Goal: Check status: Check status

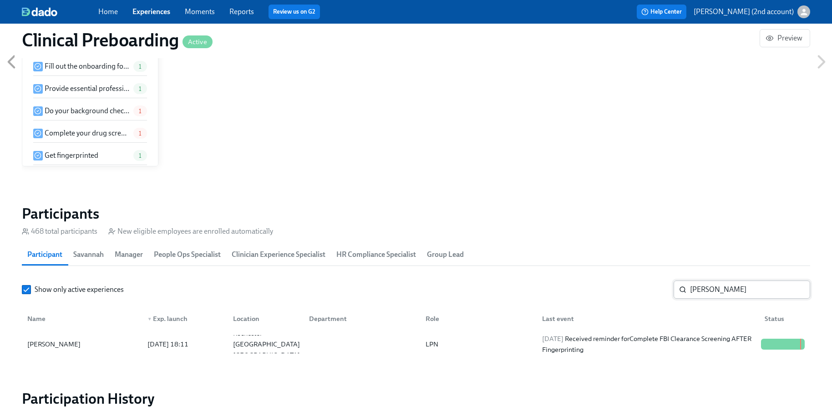
scroll to position [0, 11998]
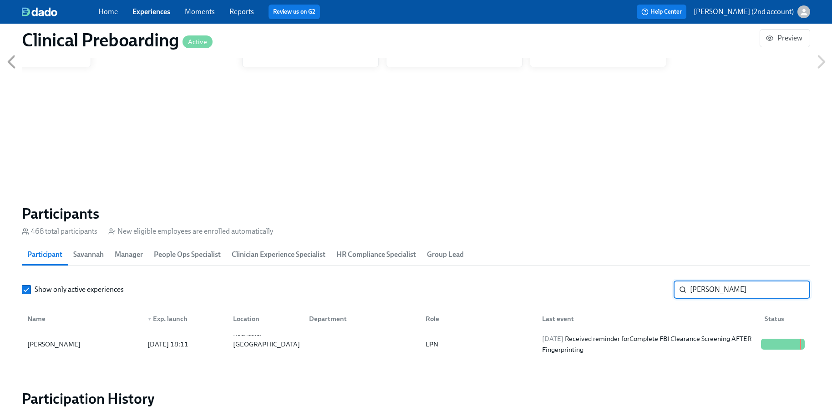
click at [725, 287] on input "[PERSON_NAME]" at bounding box center [750, 290] width 120 height 18
paste input "[PERSON_NAME]"
click at [713, 335] on div "[DATE] Received reminder for Provide essential professional documentation" at bounding box center [647, 344] width 219 height 22
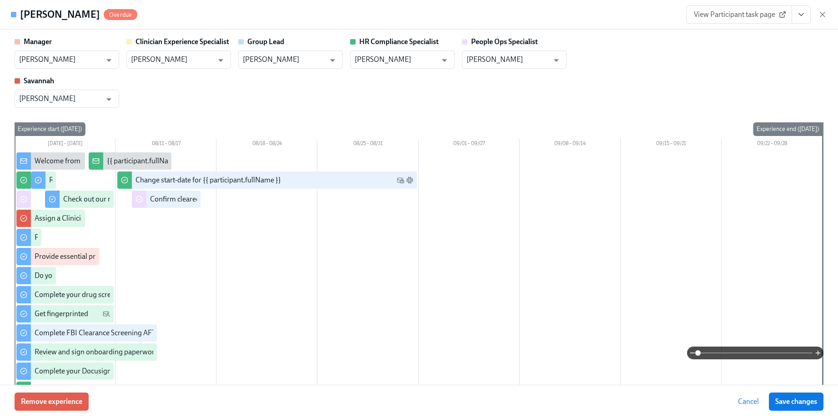
click at [802, 16] on icon "View task page" at bounding box center [801, 14] width 9 height 9
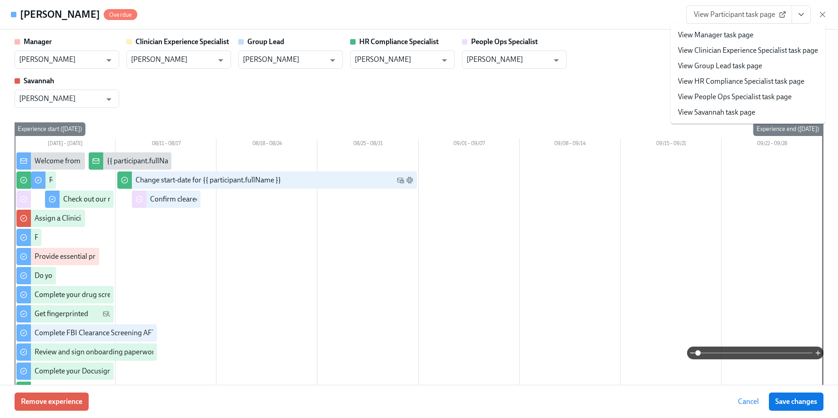
click at [766, 93] on link "View People Ops Specialist task page" at bounding box center [735, 97] width 114 height 10
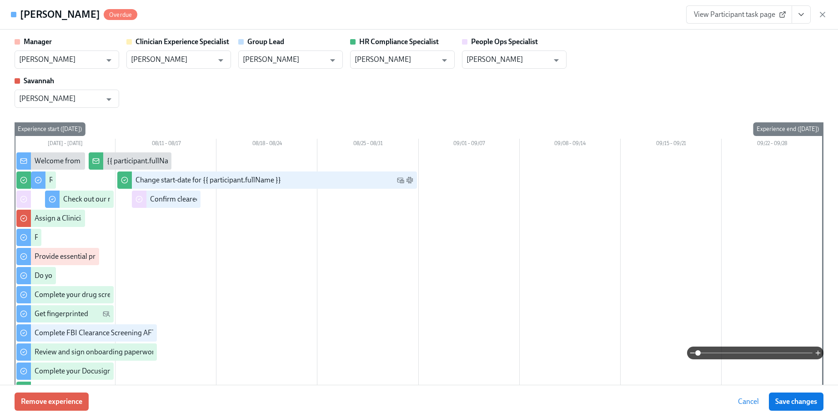
click at [825, 12] on icon "button" at bounding box center [822, 14] width 9 height 9
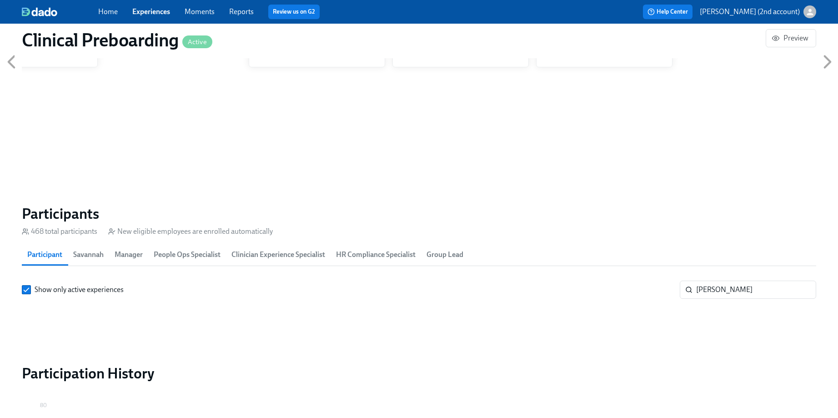
click at [824, 14] on div "Home Experiences Moments Reports Review us on G2 Help Center [PERSON_NAME] (2nd…" at bounding box center [419, 12] width 838 height 24
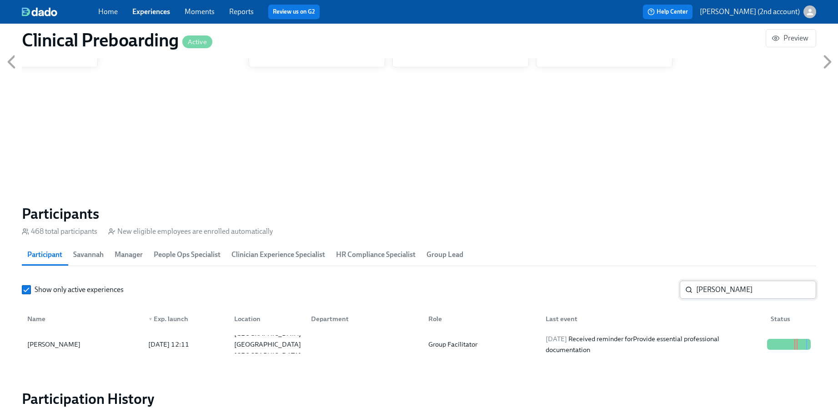
click at [734, 290] on input "[PERSON_NAME]" at bounding box center [756, 290] width 120 height 18
click at [739, 290] on input "[PERSON_NAME]" at bounding box center [756, 290] width 120 height 18
drag, startPoint x: 739, startPoint y: 290, endPoint x: 660, endPoint y: 297, distance: 80.0
click at [660, 297] on div "Show only active experiences [PERSON_NAME] ​" at bounding box center [419, 290] width 795 height 18
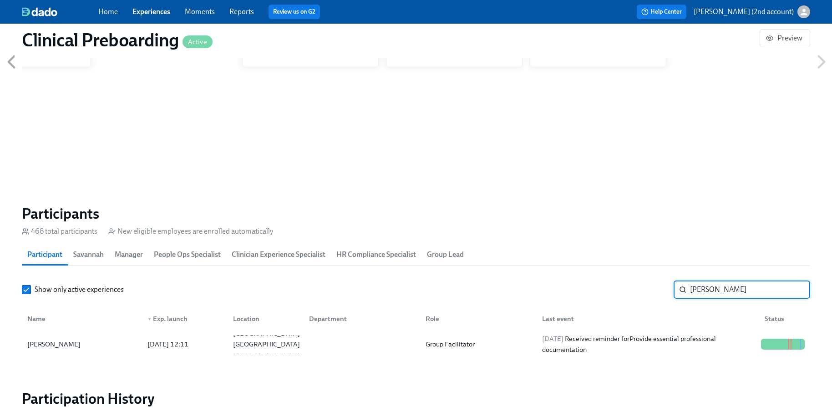
scroll to position [0, 11998]
drag, startPoint x: 731, startPoint y: 290, endPoint x: 650, endPoint y: 288, distance: 80.1
click at [655, 290] on div "Show only active experiences [PERSON_NAME] ​" at bounding box center [416, 290] width 788 height 18
paste input "[PERSON_NAME]"
click at [661, 334] on div "[PERSON_NAME] [DATE] 12:11 [GEOGRAPHIC_DATA], [GEOGRAPHIC_DATA] Group Facilitat…" at bounding box center [416, 344] width 788 height 25
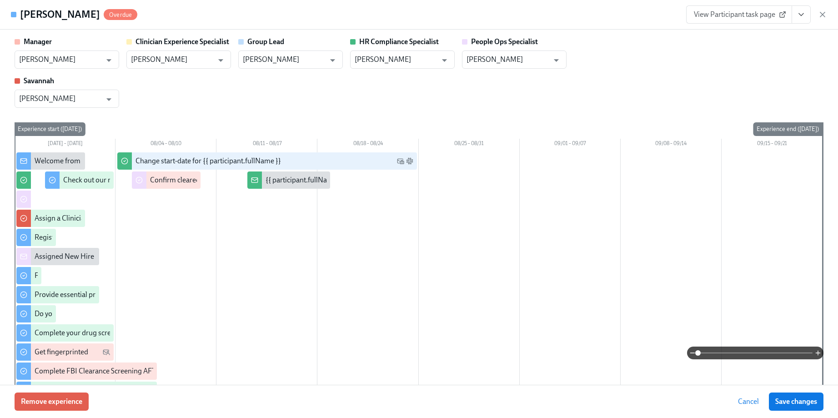
click at [806, 13] on button "View task page" at bounding box center [801, 14] width 19 height 18
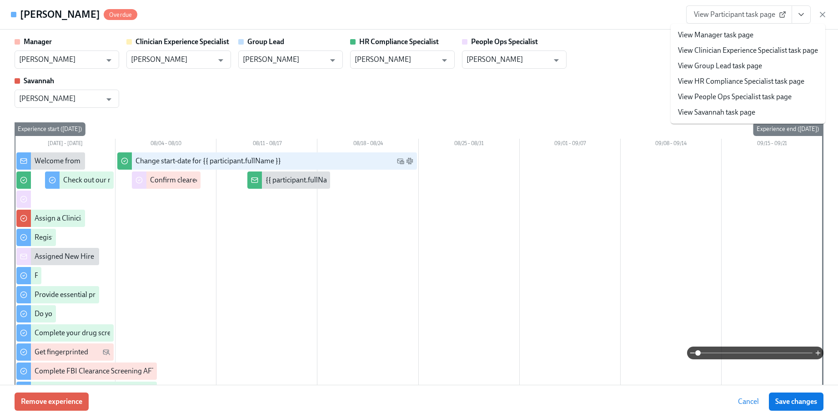
click at [775, 93] on link "View People Ops Specialist task page" at bounding box center [735, 97] width 114 height 10
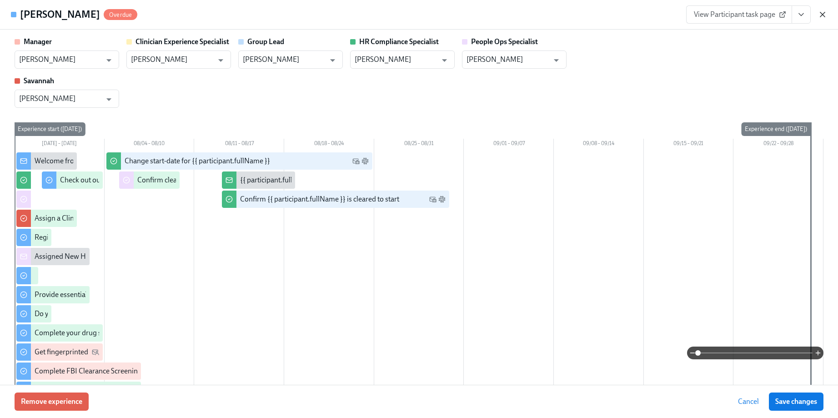
click at [823, 13] on icon "button" at bounding box center [822, 14] width 9 height 9
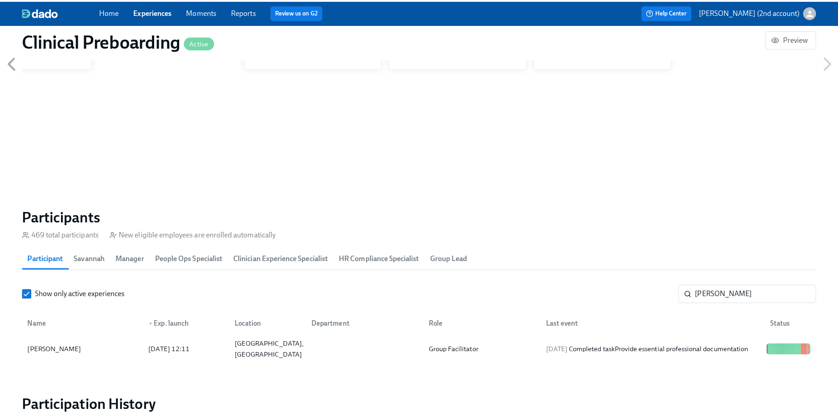
scroll to position [0, 11991]
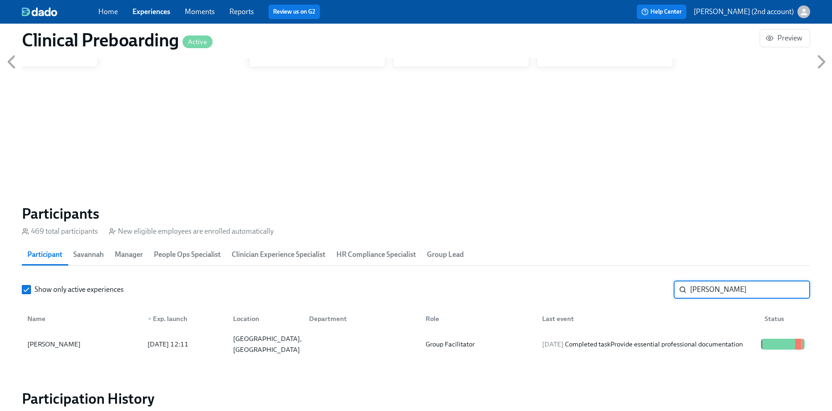
drag, startPoint x: 738, startPoint y: 291, endPoint x: 655, endPoint y: 291, distance: 82.8
click at [655, 291] on div "Show only active experiences [PERSON_NAME] ​" at bounding box center [416, 290] width 788 height 18
paste input "[PERSON_NAME]"
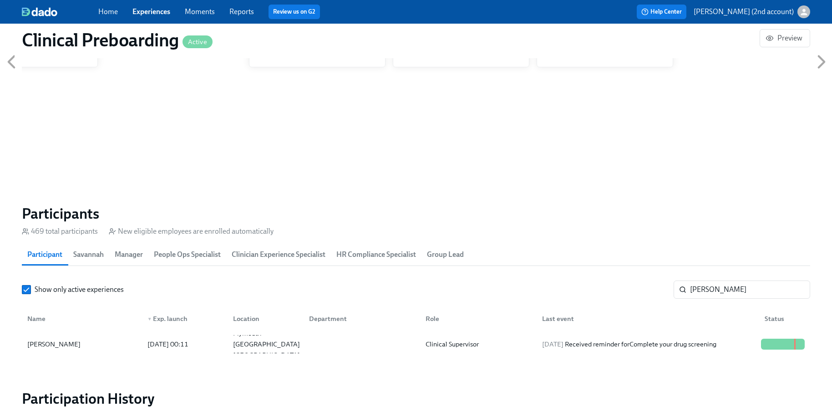
click at [673, 339] on div "[DATE] Received reminder for Complete your drug screening" at bounding box center [647, 344] width 219 height 11
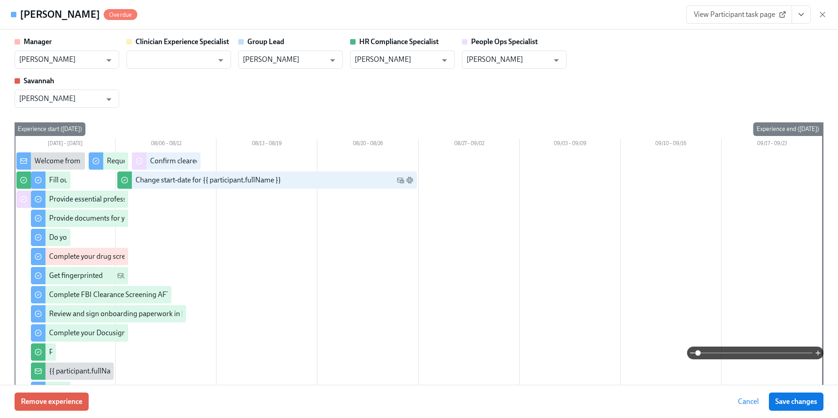
click at [798, 19] on button "View task page" at bounding box center [801, 14] width 19 height 18
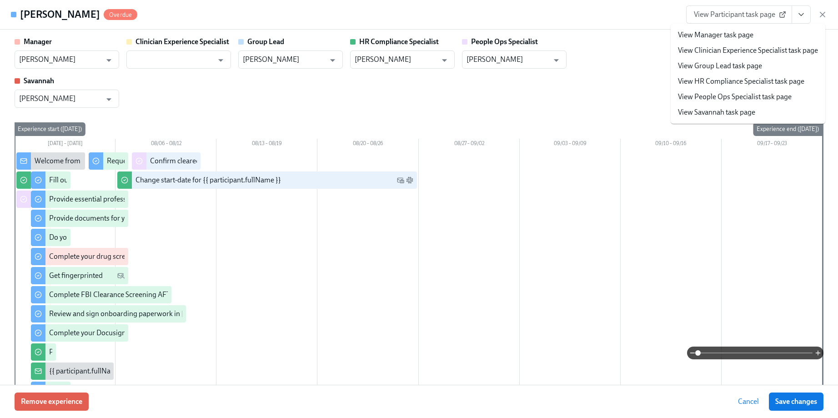
click at [731, 97] on link "View People Ops Specialist task page" at bounding box center [735, 97] width 114 height 10
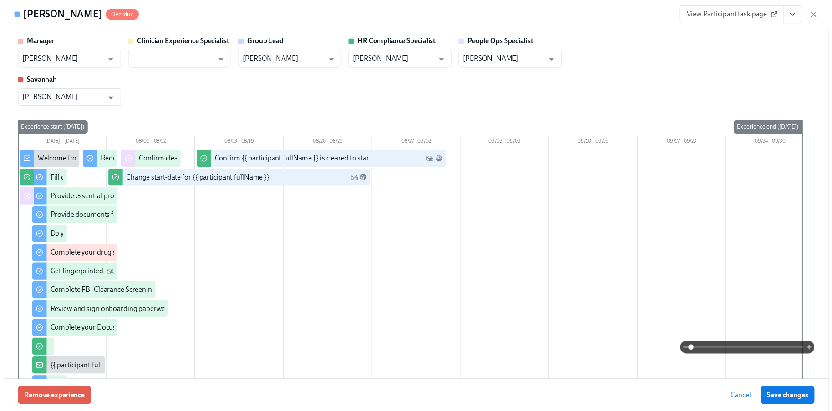
scroll to position [0, 11998]
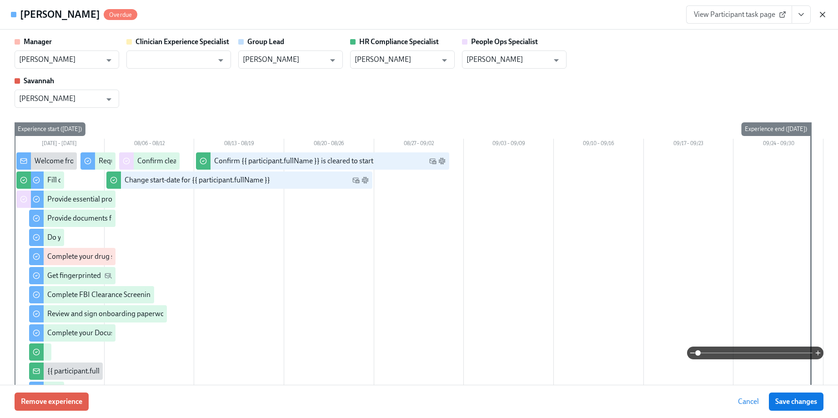
click at [824, 14] on icon "button" at bounding box center [822, 14] width 9 height 9
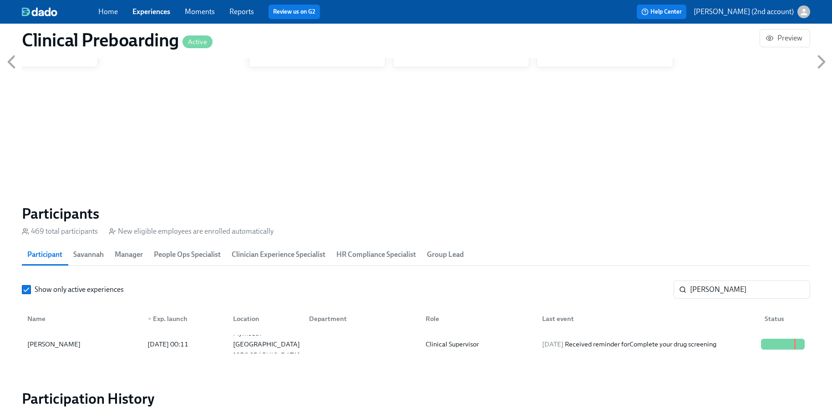
scroll to position [0, 11998]
click at [730, 291] on input "[PERSON_NAME]" at bounding box center [750, 290] width 120 height 18
paste input "[PERSON_NAME]"
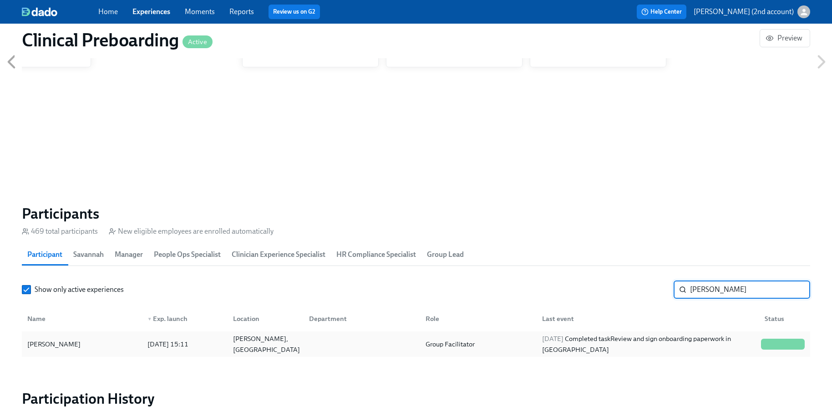
click at [691, 342] on div "[DATE] Completed task Review and sign onboarding paperwork in [GEOGRAPHIC_DATA]" at bounding box center [647, 344] width 219 height 22
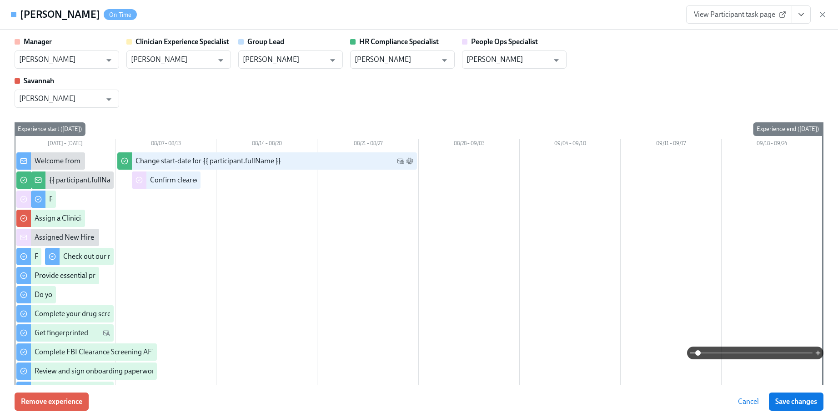
click at [800, 13] on icon "View task page" at bounding box center [801, 14] width 9 height 9
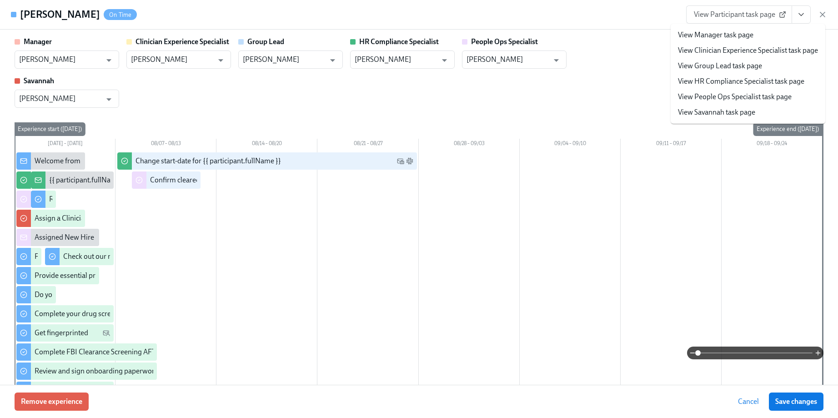
click at [786, 102] on li "View People Ops Specialist task page" at bounding box center [748, 96] width 155 height 15
click at [689, 92] on link "View People Ops Specialist task page" at bounding box center [735, 97] width 114 height 10
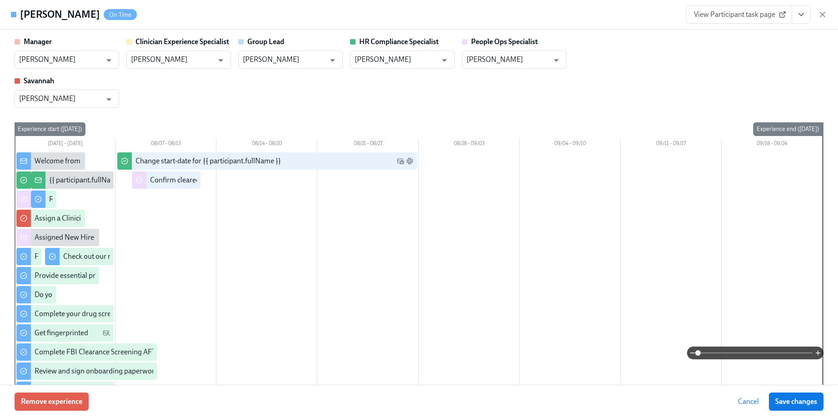
click at [821, 17] on icon "button" at bounding box center [822, 14] width 9 height 9
click at [825, 15] on div "Home Experiences Moments Reports Review us on G2 Help Center [PERSON_NAME] (2nd…" at bounding box center [416, 12] width 832 height 24
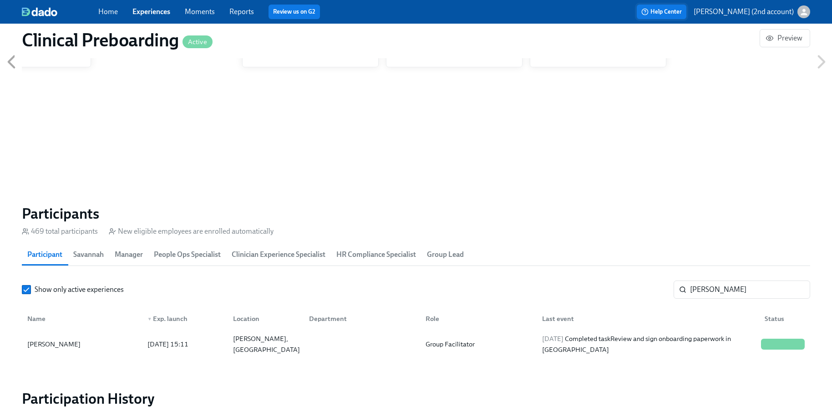
scroll to position [0, 11998]
click at [703, 288] on input "[PERSON_NAME]" at bounding box center [750, 290] width 120 height 18
paste input "[PERSON_NAME]"
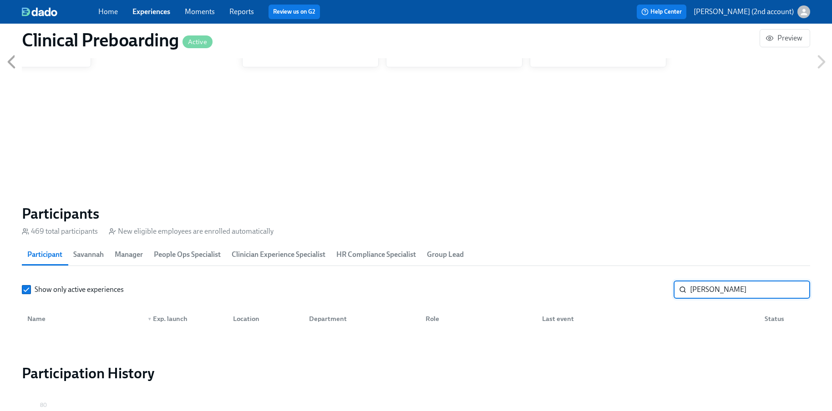
click at [700, 291] on input "[PERSON_NAME]" at bounding box center [750, 290] width 120 height 18
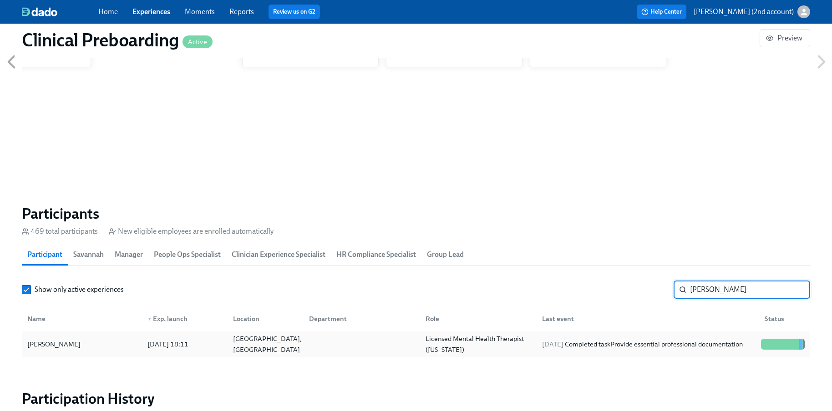
click at [409, 348] on div at bounding box center [360, 344] width 116 height 18
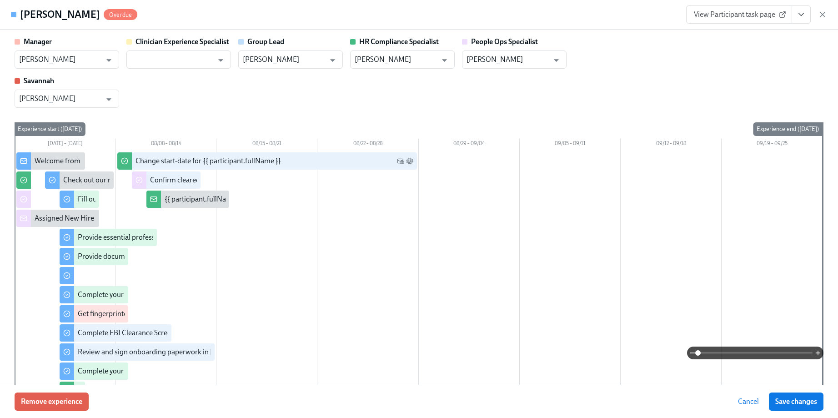
click at [802, 14] on icon "View task page" at bounding box center [801, 14] width 9 height 9
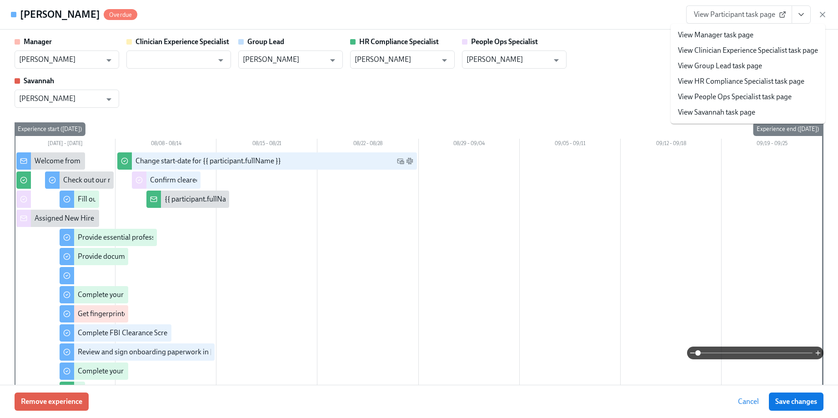
click at [735, 93] on link "View People Ops Specialist task page" at bounding box center [735, 97] width 114 height 10
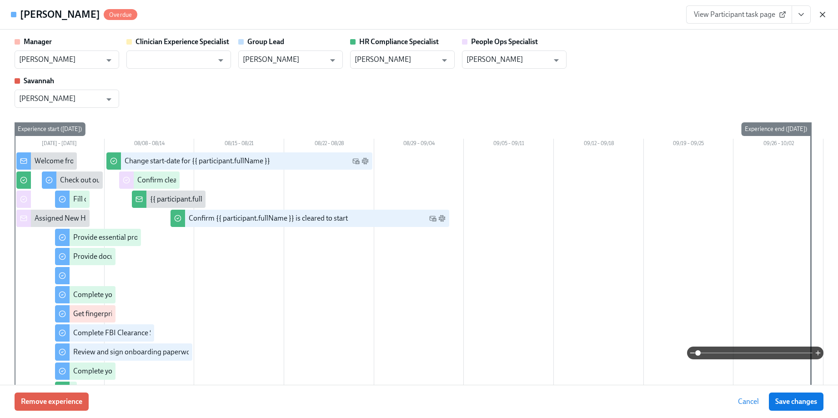
click at [822, 13] on icon "button" at bounding box center [822, 14] width 9 height 9
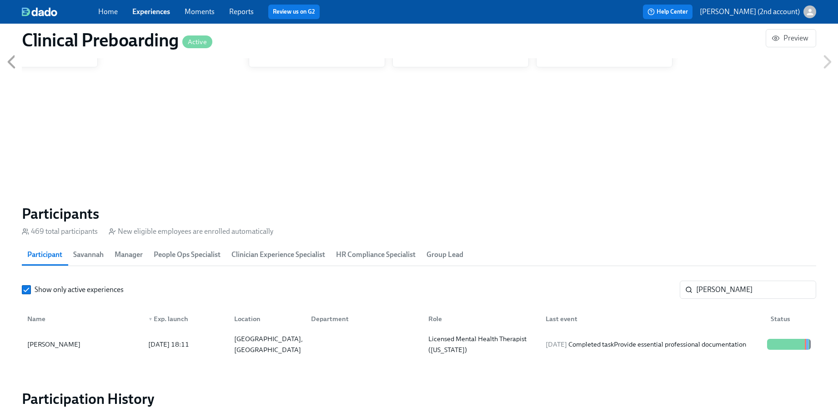
scroll to position [0, 11998]
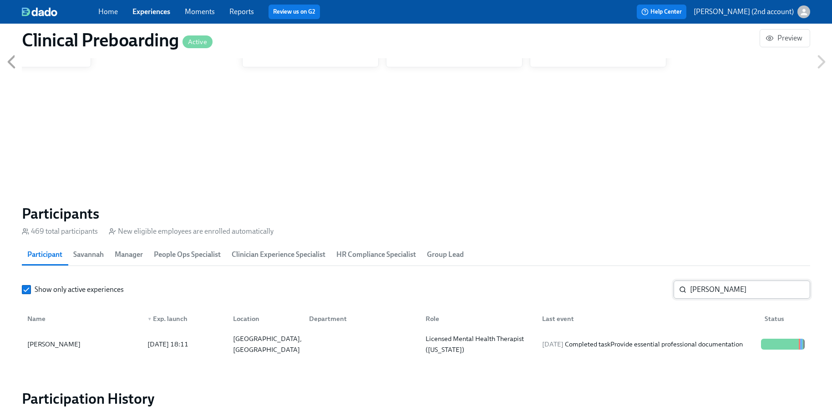
click at [719, 289] on input "[PERSON_NAME]" at bounding box center [750, 290] width 120 height 18
paste input "[PERSON_NAME]"
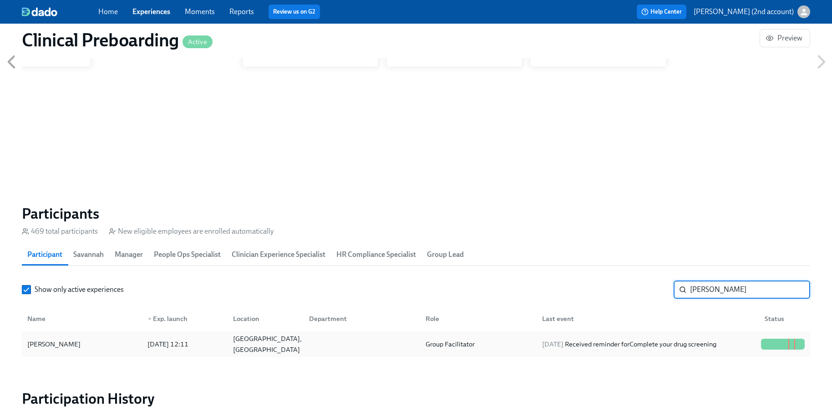
type input "[PERSON_NAME]"
click at [714, 343] on div "[DATE] Received reminder for Complete your drug screening" at bounding box center [628, 344] width 181 height 11
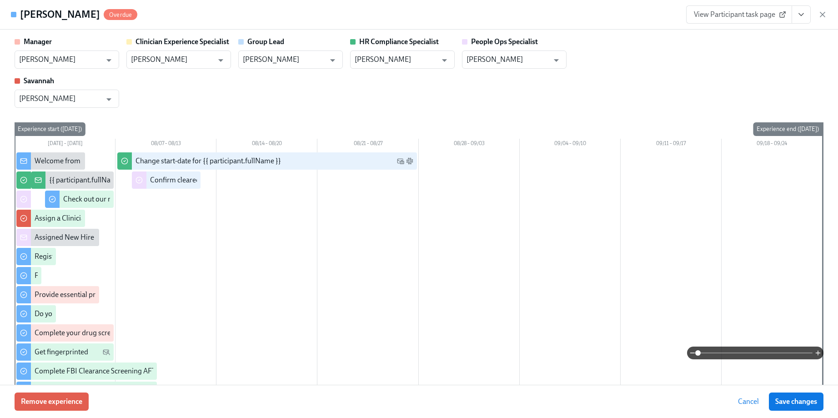
click at [801, 17] on icon "View task page" at bounding box center [801, 14] width 9 height 9
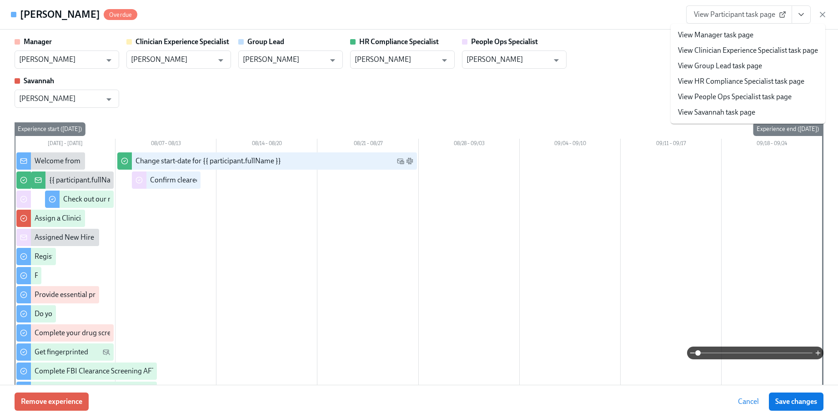
click at [745, 94] on link "View People Ops Specialist task page" at bounding box center [735, 97] width 114 height 10
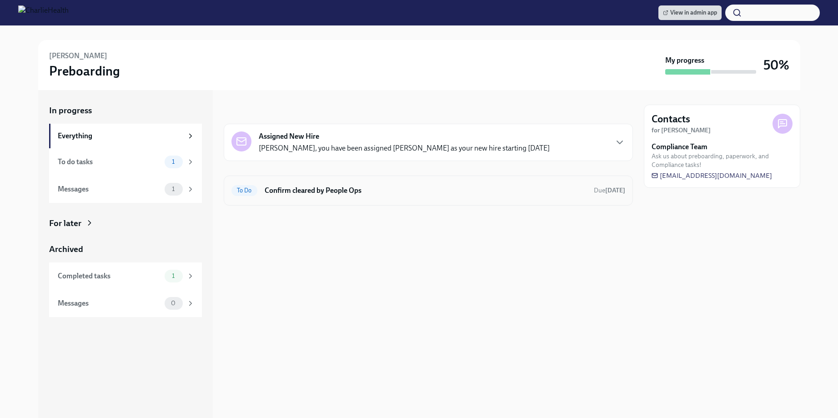
click at [454, 189] on h6 "Confirm cleared by People Ops" at bounding box center [426, 191] width 322 height 10
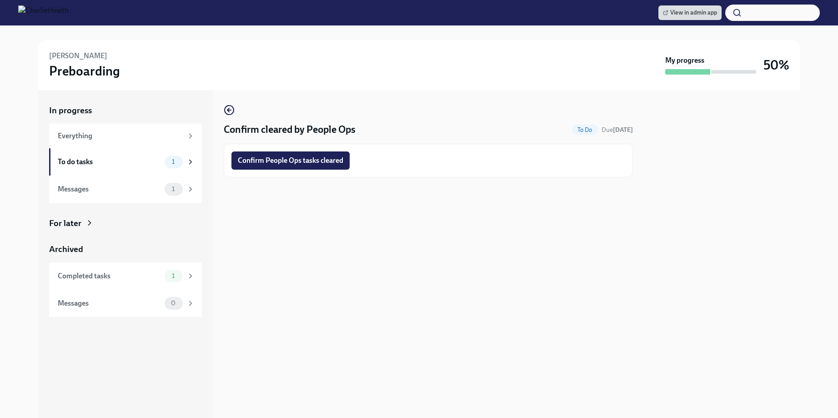
click at [317, 174] on div "Confirm People Ops tasks cleared" at bounding box center [428, 161] width 409 height 34
click at [318, 161] on span "Confirm People Ops tasks cleared" at bounding box center [291, 160] width 106 height 9
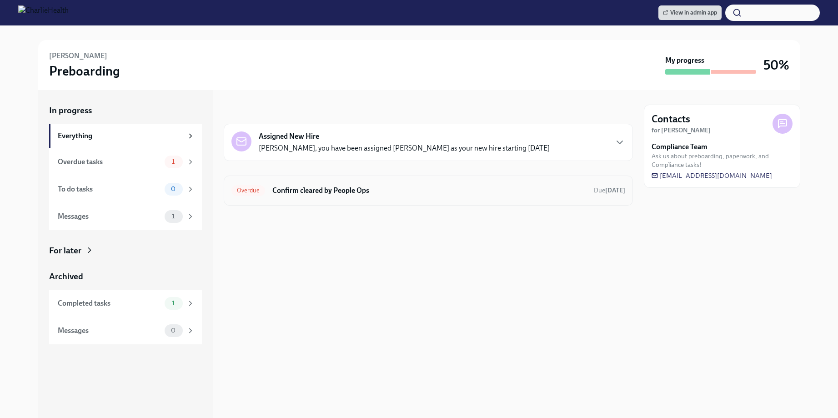
click at [555, 184] on div "Overdue Confirm cleared by People Ops Due [DATE]" at bounding box center [429, 190] width 394 height 15
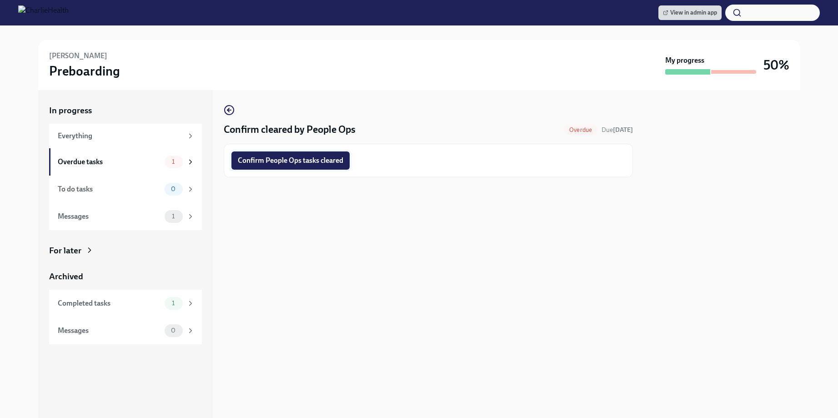
click at [317, 165] on button "Confirm People Ops tasks cleared" at bounding box center [291, 160] width 118 height 18
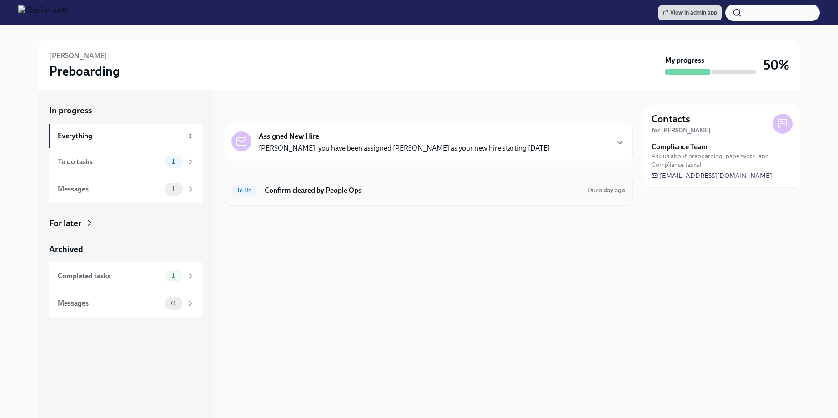
click at [366, 202] on div "To Do Confirm cleared by People Ops Due a day ago" at bounding box center [428, 191] width 409 height 30
click at [363, 200] on div "To Do Confirm cleared by People Ops Due a day ago" at bounding box center [428, 191] width 409 height 30
click at [362, 192] on h6 "Confirm cleared by People Ops" at bounding box center [423, 191] width 316 height 10
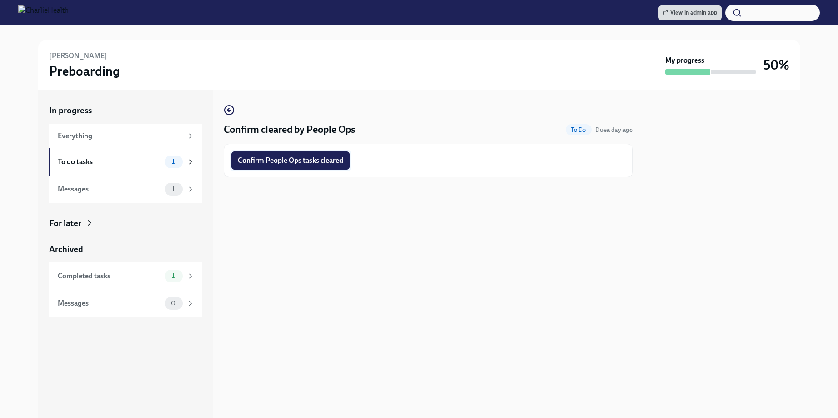
drag, startPoint x: 324, startPoint y: 174, endPoint x: 323, endPoint y: 169, distance: 5.1
click at [324, 174] on div "Confirm People Ops tasks cleared" at bounding box center [428, 161] width 409 height 34
click at [323, 166] on button "Confirm People Ops tasks cleared" at bounding box center [291, 160] width 118 height 18
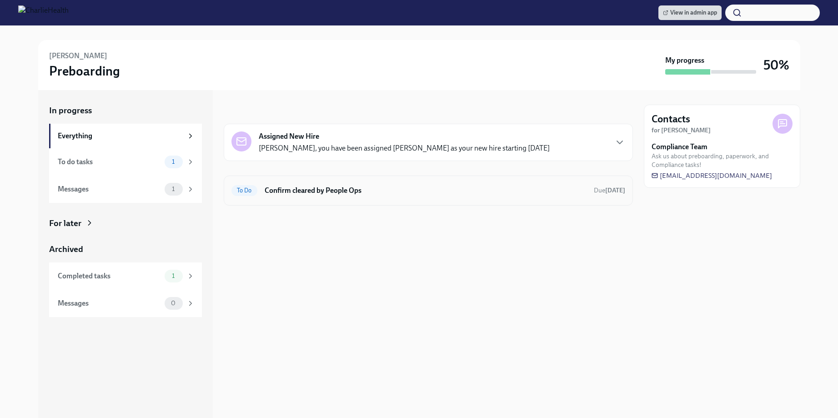
click at [294, 192] on h6 "Confirm cleared by People Ops" at bounding box center [426, 191] width 322 height 10
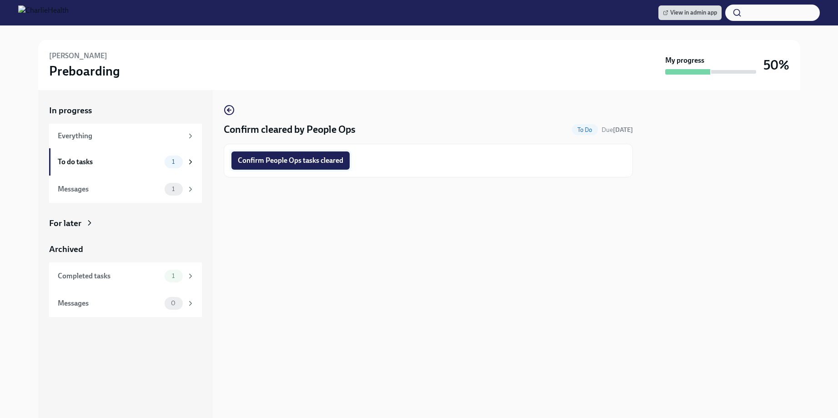
click at [292, 161] on span "Confirm People Ops tasks cleared" at bounding box center [291, 160] width 106 height 9
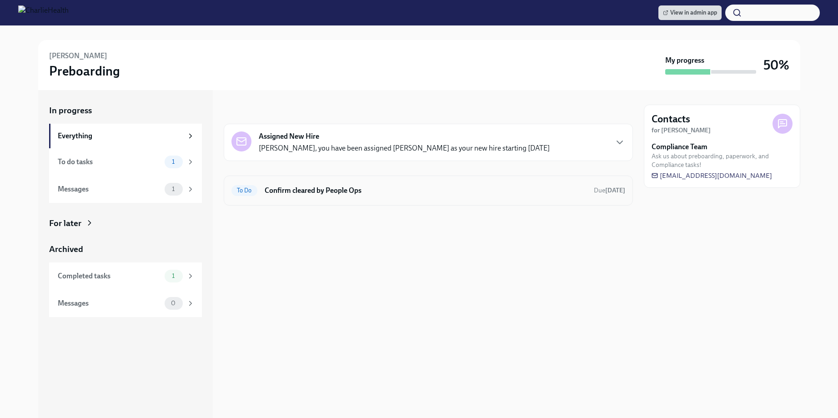
click at [299, 188] on h6 "Confirm cleared by People Ops" at bounding box center [426, 191] width 322 height 10
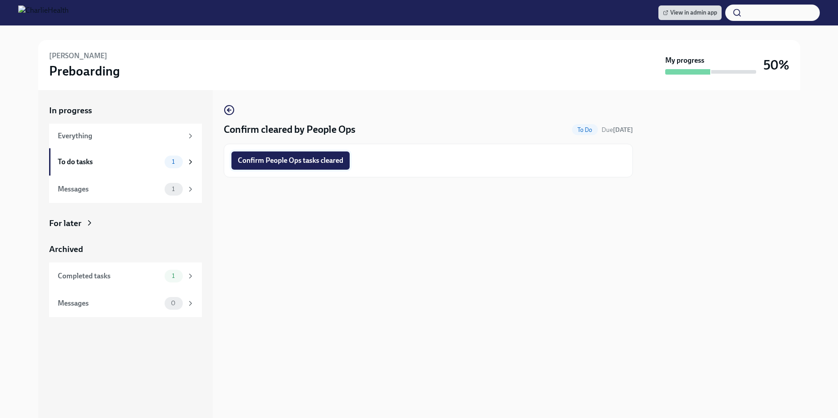
click at [296, 164] on span "Confirm People Ops tasks cleared" at bounding box center [291, 160] width 106 height 9
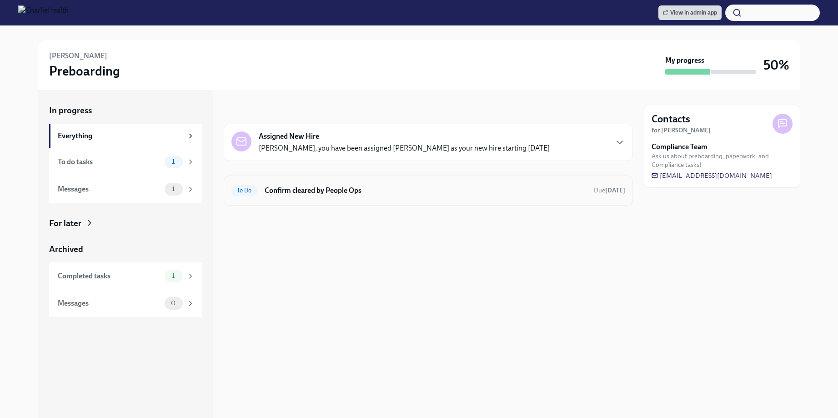
click at [465, 190] on h6 "Confirm cleared by People Ops" at bounding box center [426, 191] width 322 height 10
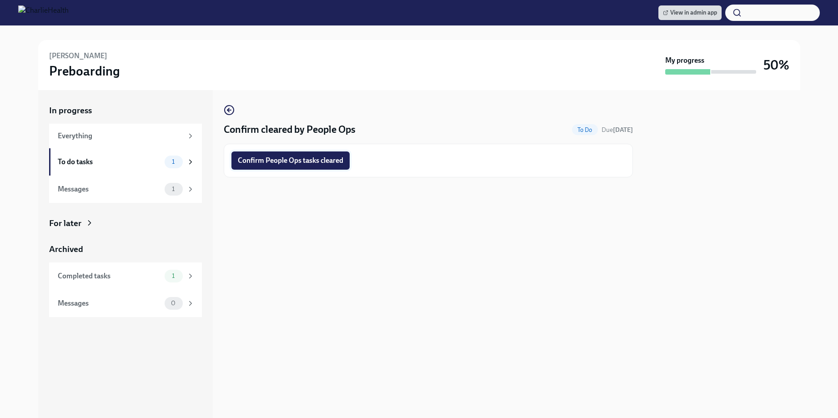
click at [321, 163] on span "Confirm People Ops tasks cleared" at bounding box center [291, 160] width 106 height 9
